Goal: Check status

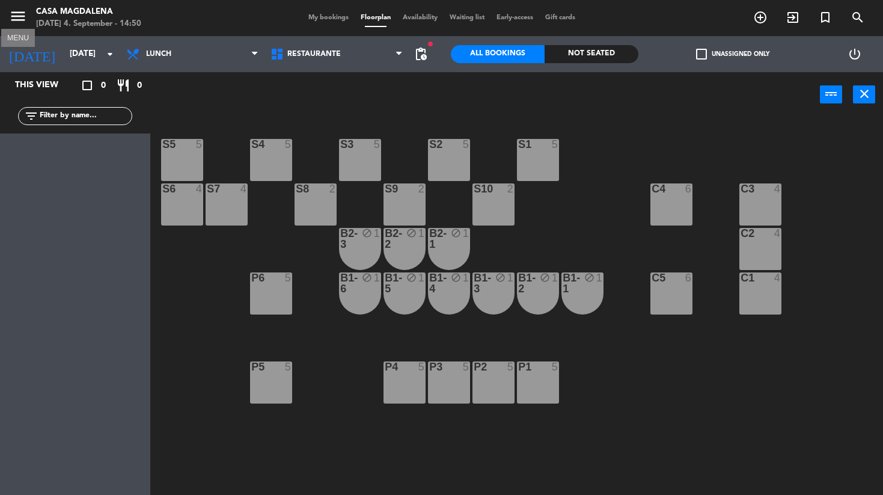
click at [26, 16] on icon "menu" at bounding box center [18, 16] width 18 height 18
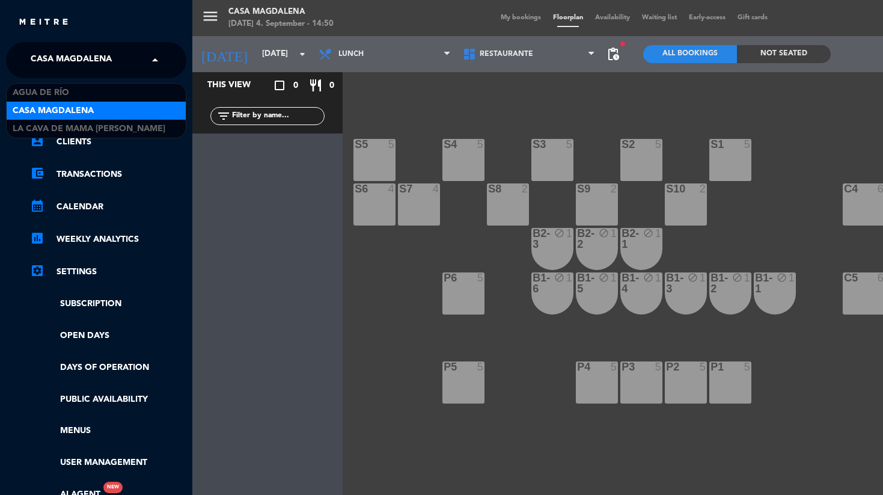
click at [41, 57] on span "Casa Magdalena" at bounding box center [71, 59] width 81 height 25
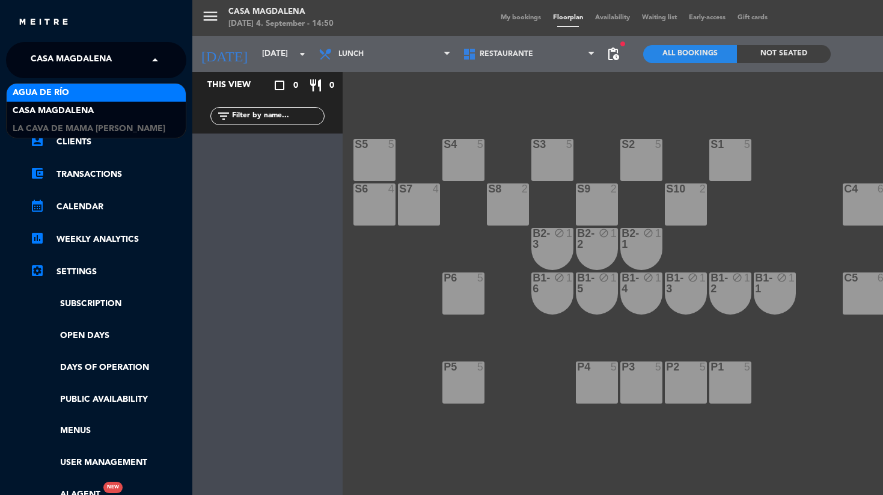
click at [49, 96] on span "Agua de río" at bounding box center [41, 93] width 57 height 14
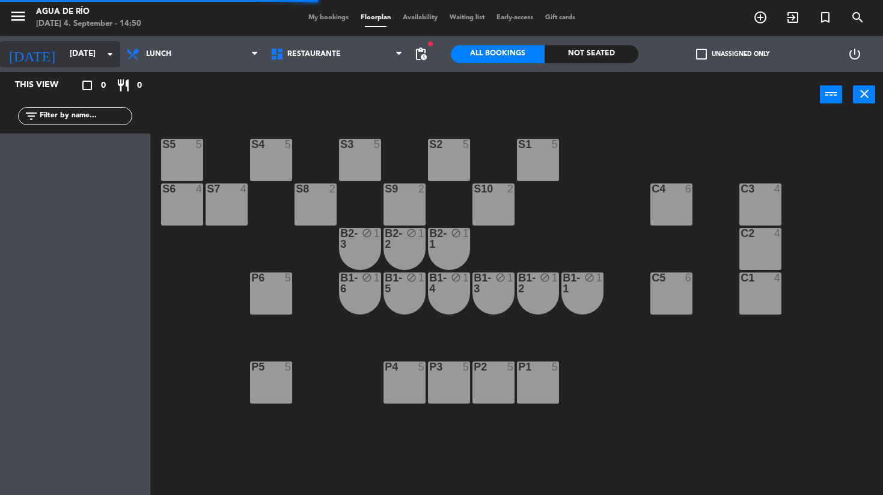
click at [75, 65] on input "[DATE]" at bounding box center [118, 54] width 108 height 22
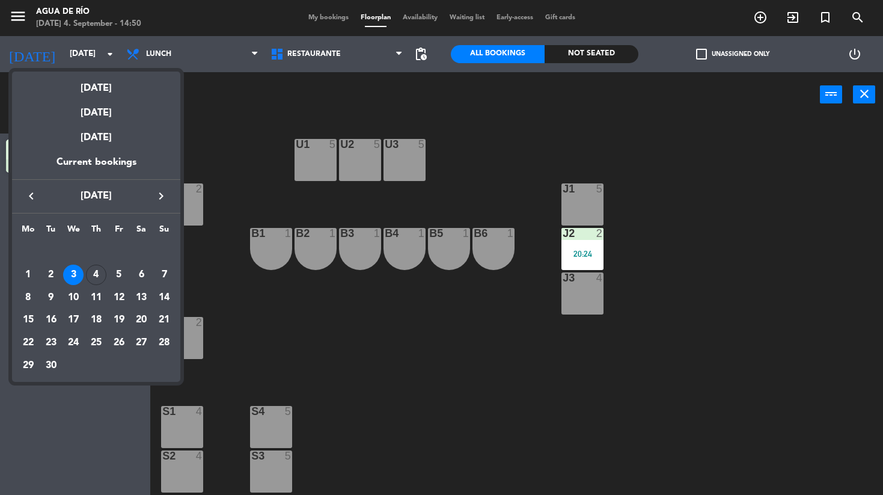
click at [33, 191] on icon "keyboard_arrow_left" at bounding box center [31, 196] width 14 height 14
click at [118, 337] on div "29" at bounding box center [119, 342] width 20 height 20
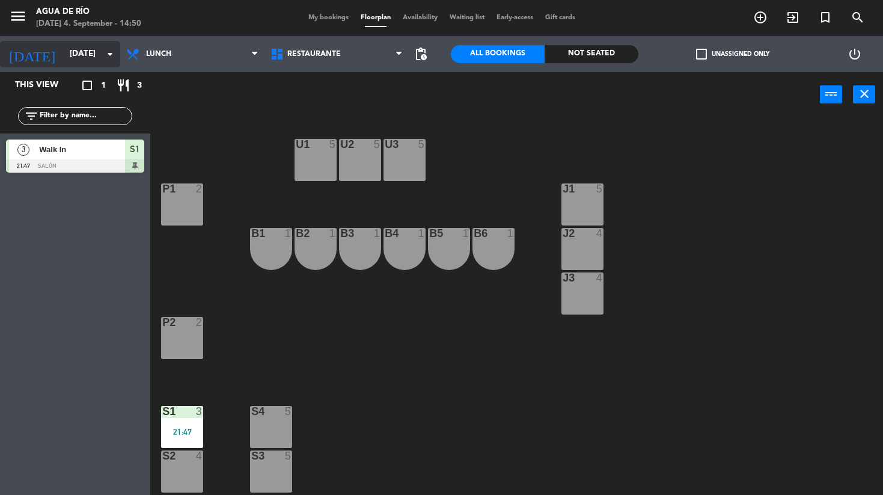
click at [84, 47] on input "[DATE]" at bounding box center [118, 54] width 108 height 22
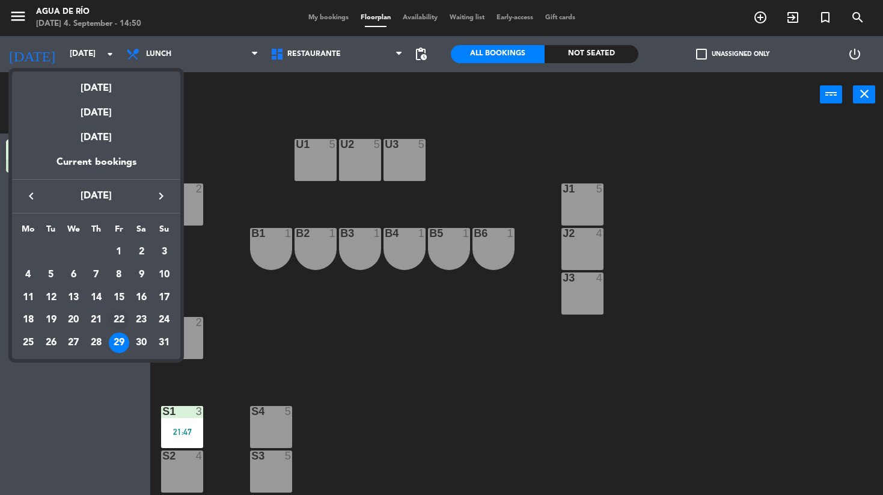
click at [118, 313] on div "22" at bounding box center [119, 320] width 20 height 20
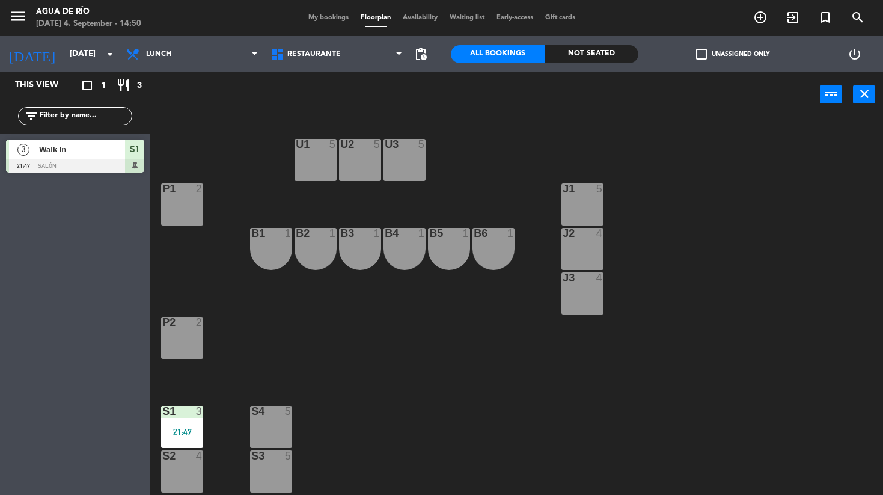
type input "[DATE]"
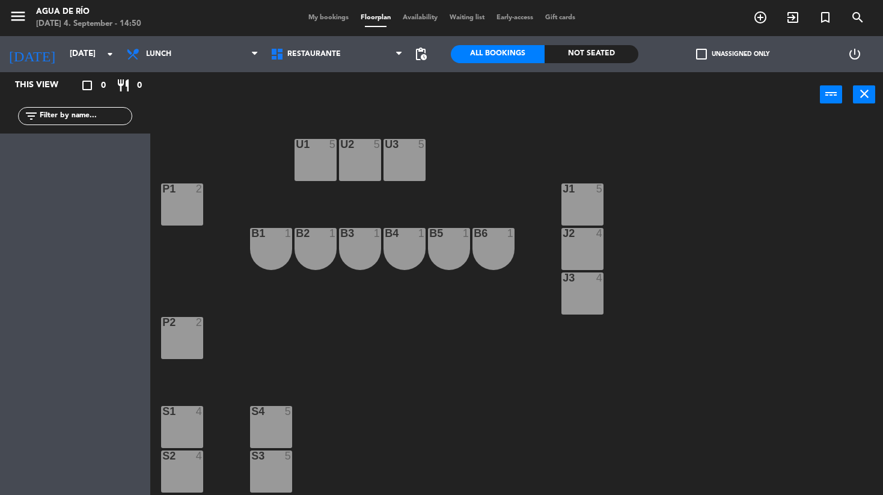
click at [338, 21] on span "My bookings" at bounding box center [328, 17] width 52 height 7
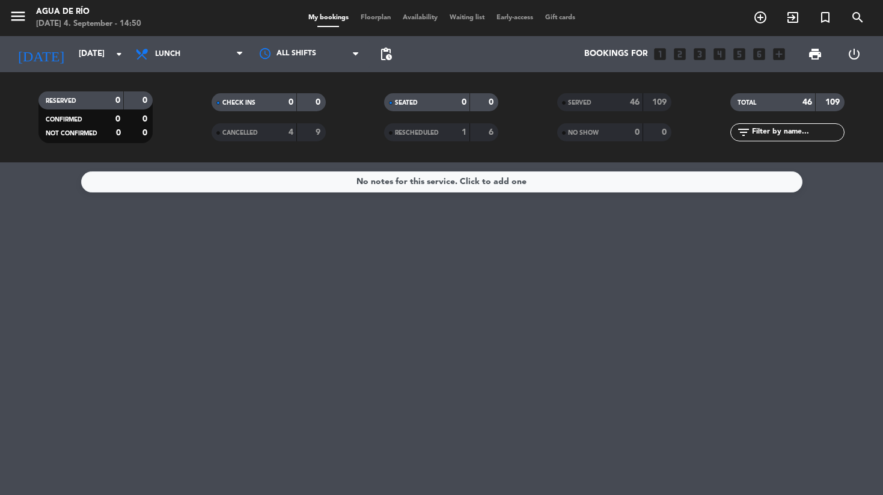
click at [607, 105] on div "SERVED" at bounding box center [587, 103] width 55 height 14
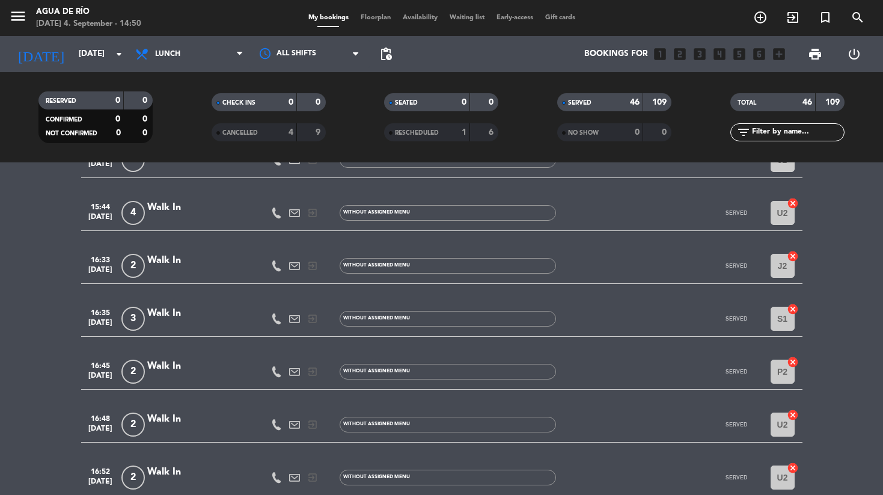
scroll to position [1383, 0]
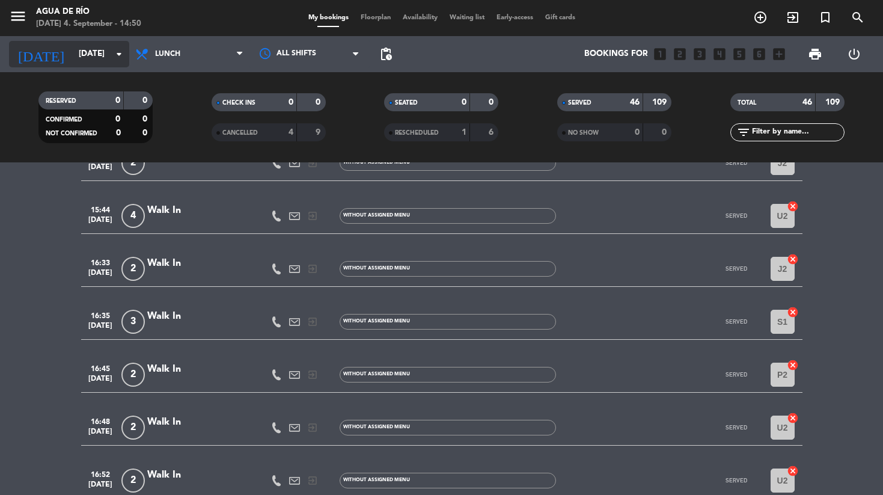
click at [102, 48] on input "[DATE]" at bounding box center [127, 54] width 108 height 22
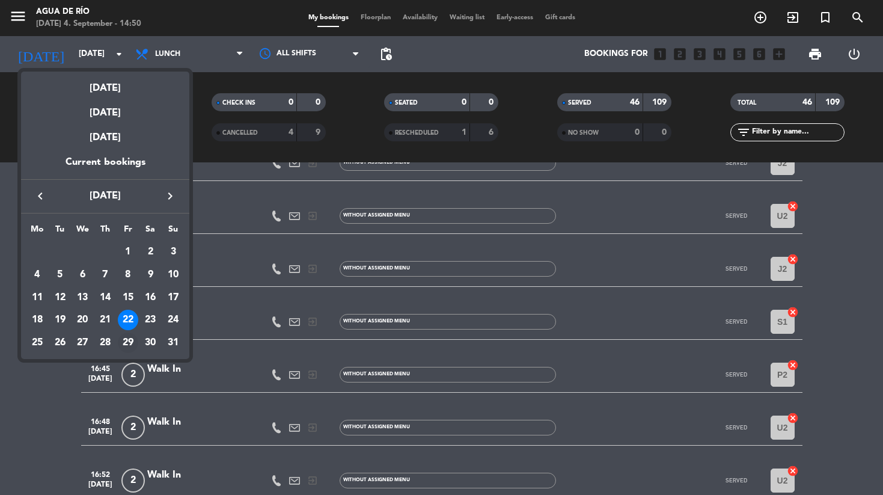
click at [132, 340] on div "29" at bounding box center [128, 342] width 20 height 20
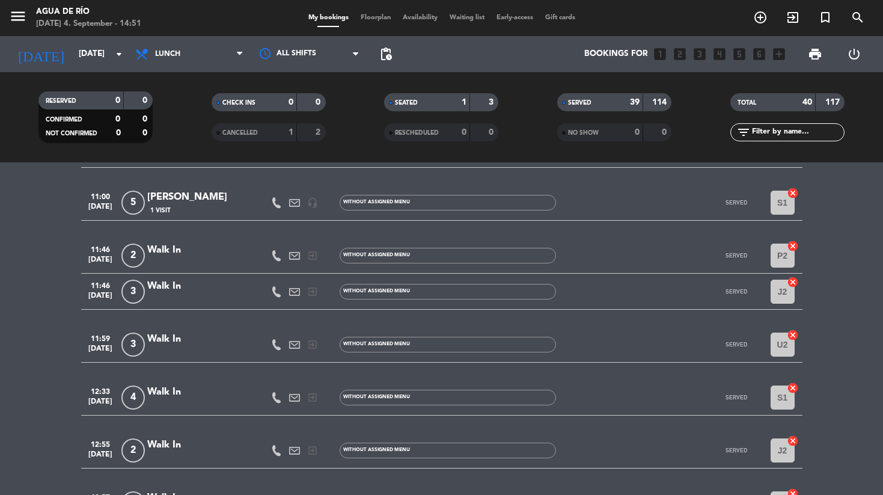
scroll to position [507, 0]
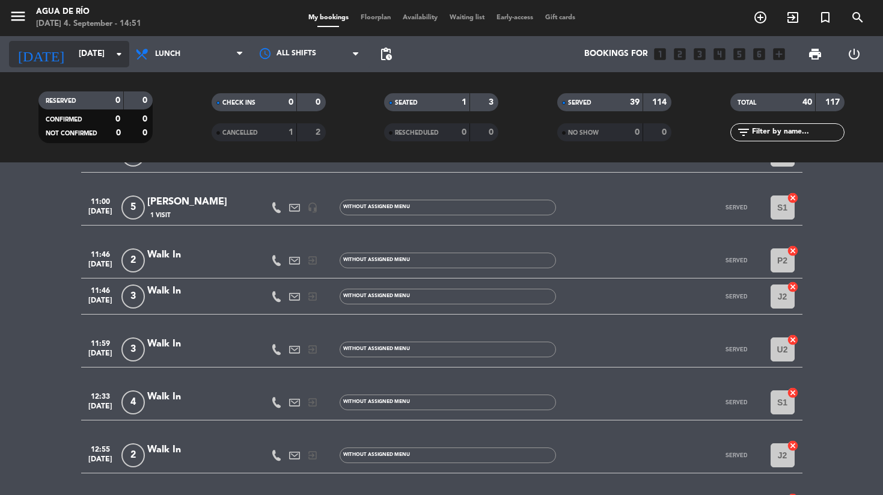
click at [105, 59] on input "[DATE]" at bounding box center [127, 54] width 108 height 22
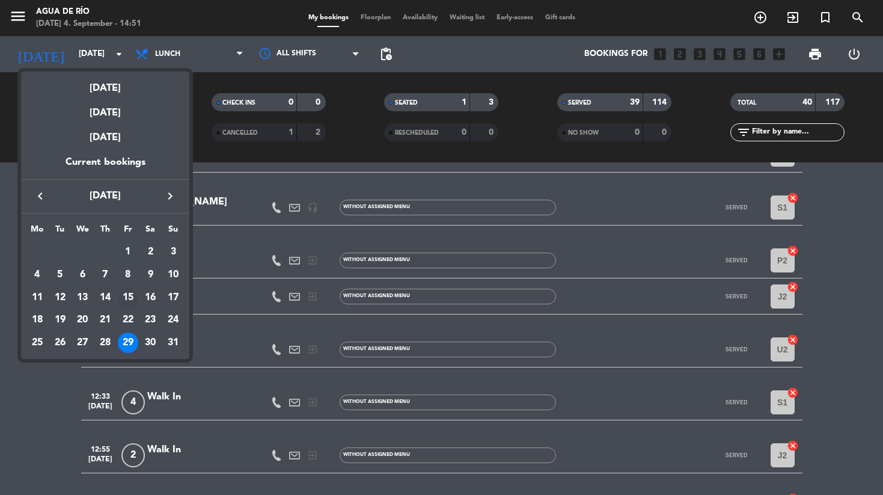
click at [125, 301] on div "15" at bounding box center [128, 297] width 20 height 20
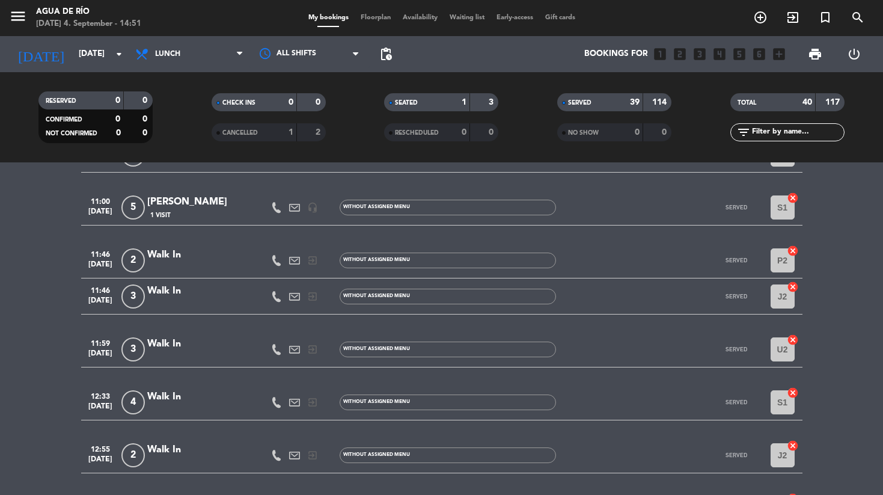
type input "[DATE]"
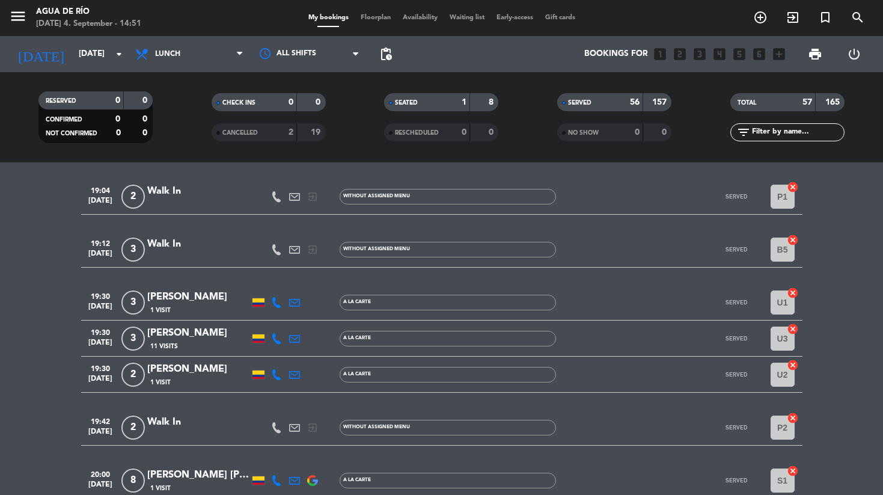
scroll to position [2158, 0]
